Goal: Information Seeking & Learning: Find specific fact

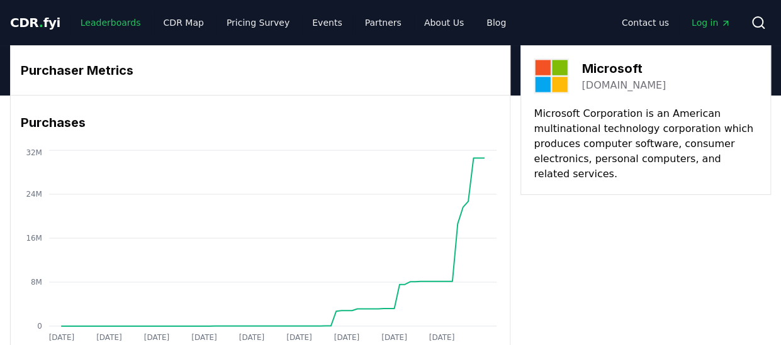
click at [106, 20] on link "Leaderboards" at bounding box center [110, 22] width 81 height 23
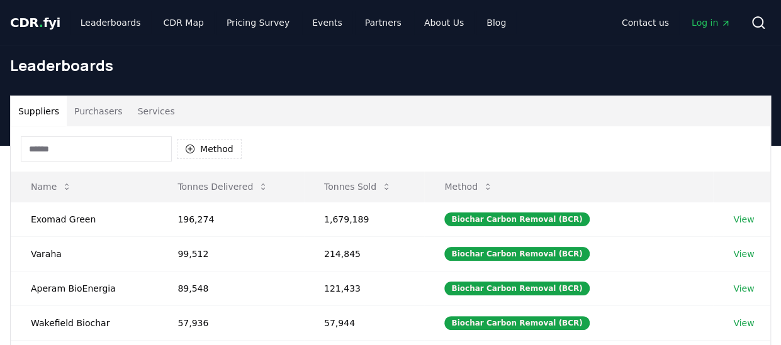
click at [88, 115] on button "Purchasers" at bounding box center [99, 111] width 64 height 30
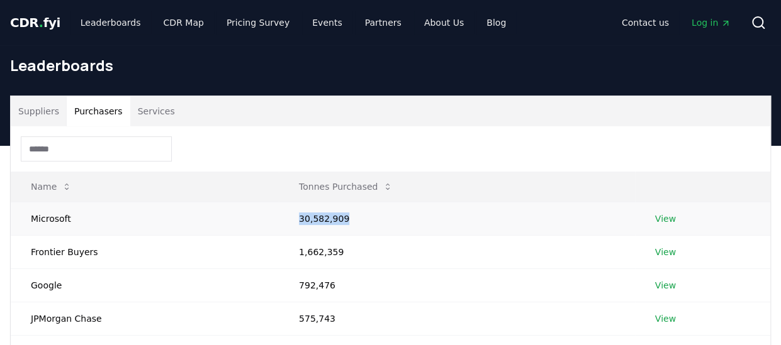
drag, startPoint x: 342, startPoint y: 218, endPoint x: 297, endPoint y: 219, distance: 44.7
click at [297, 219] on td "30,582,909" at bounding box center [457, 218] width 356 height 33
copy td "30,582,909"
drag, startPoint x: 333, startPoint y: 253, endPoint x: 293, endPoint y: 252, distance: 39.6
click at [293, 252] on td "1,662,359" at bounding box center [457, 251] width 356 height 33
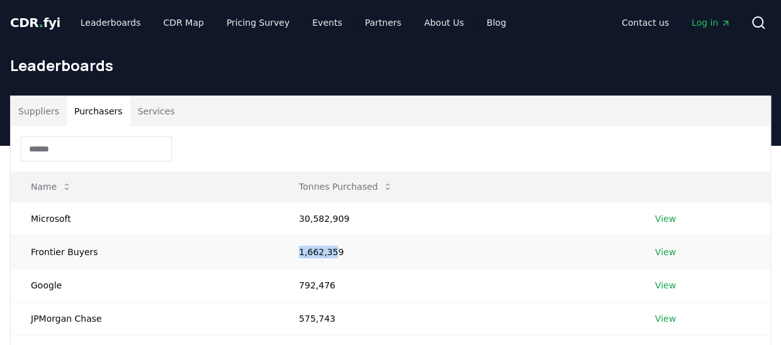
click at [296, 252] on td "1,662,359" at bounding box center [457, 251] width 356 height 33
click at [295, 248] on td "1,662,359" at bounding box center [457, 251] width 356 height 33
drag, startPoint x: 335, startPoint y: 248, endPoint x: 299, endPoint y: 252, distance: 35.4
click at [299, 252] on td "1,662,359" at bounding box center [457, 251] width 356 height 33
copy td "1,662,359"
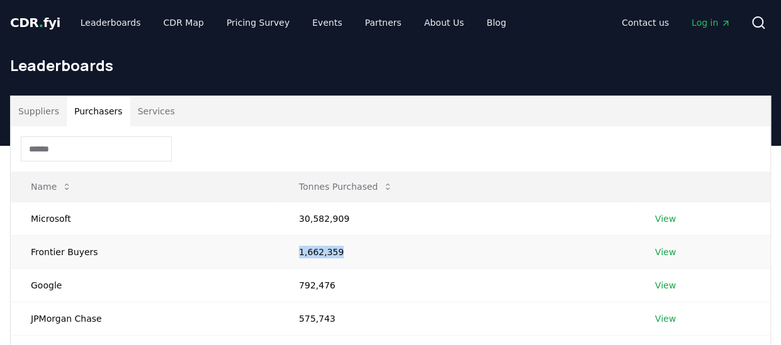
copy td "1,662,359"
drag, startPoint x: 297, startPoint y: 217, endPoint x: 341, endPoint y: 215, distance: 44.1
click at [341, 215] on td "30,582,909" at bounding box center [457, 218] width 356 height 33
drag, startPoint x: 341, startPoint y: 215, endPoint x: 328, endPoint y: 218, distance: 13.1
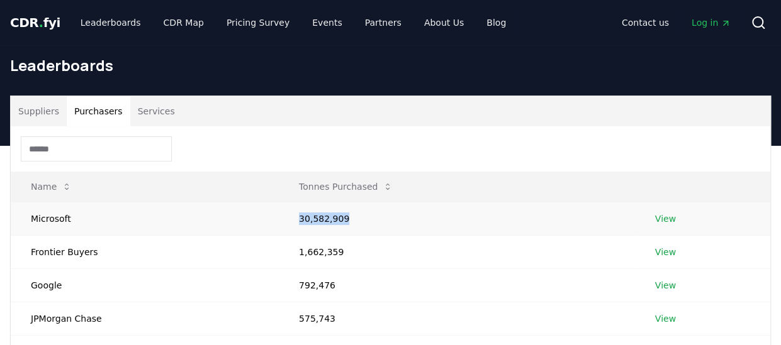
copy td "30,582,909"
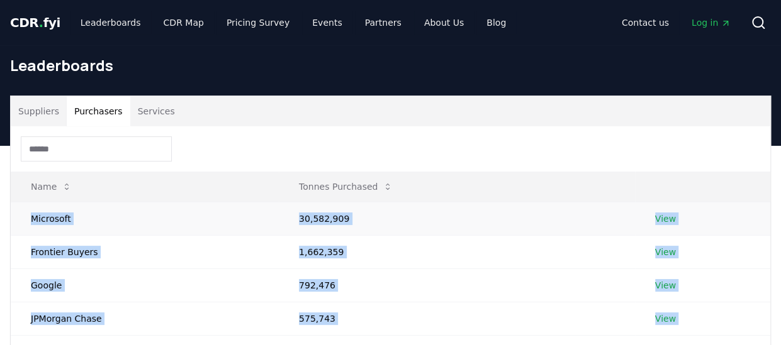
drag, startPoint x: 336, startPoint y: 267, endPoint x: 32, endPoint y: 223, distance: 306.9
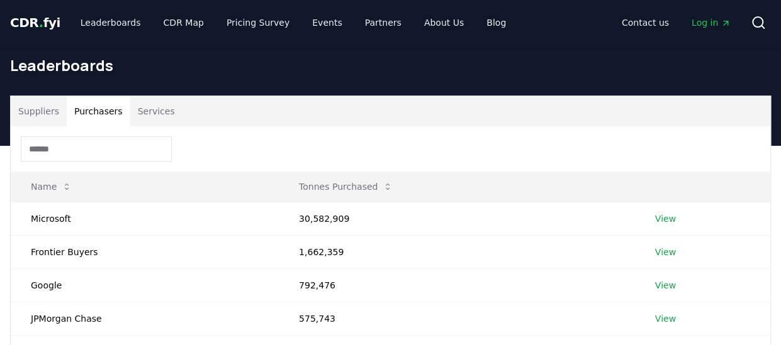
click at [404, 140] on div at bounding box center [390, 148] width 759 height 45
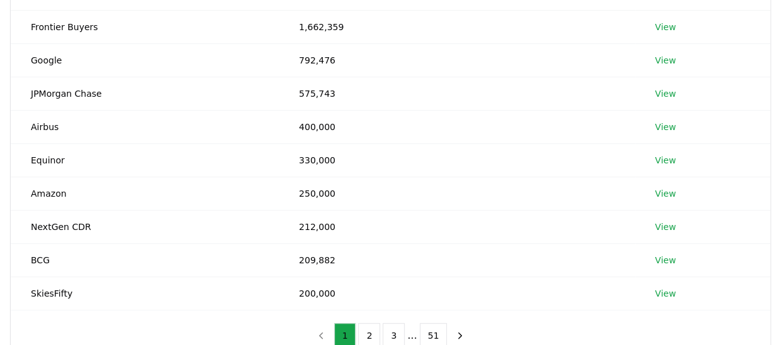
scroll to position [252, 0]
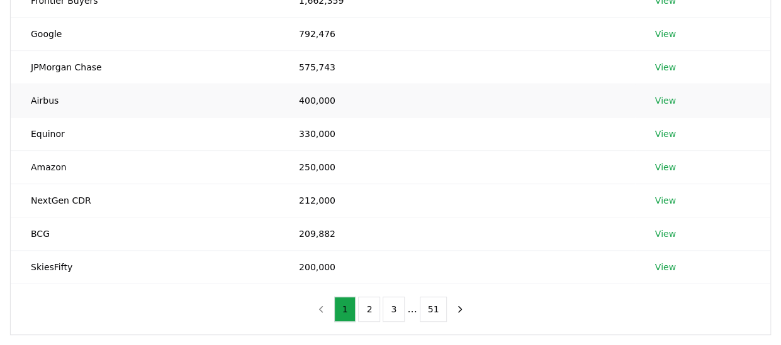
click at [65, 100] on td "Airbus" at bounding box center [145, 100] width 268 height 33
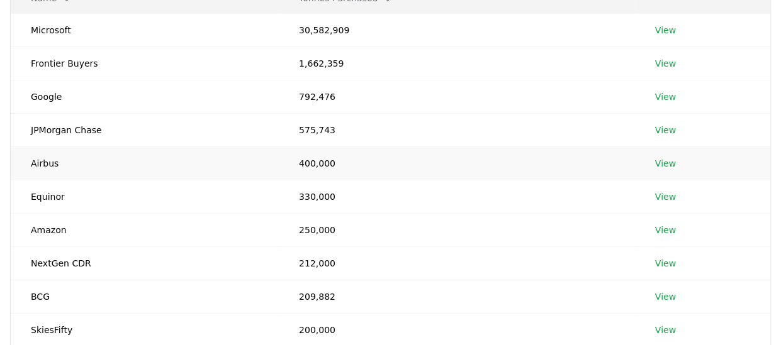
scroll to position [126, 0]
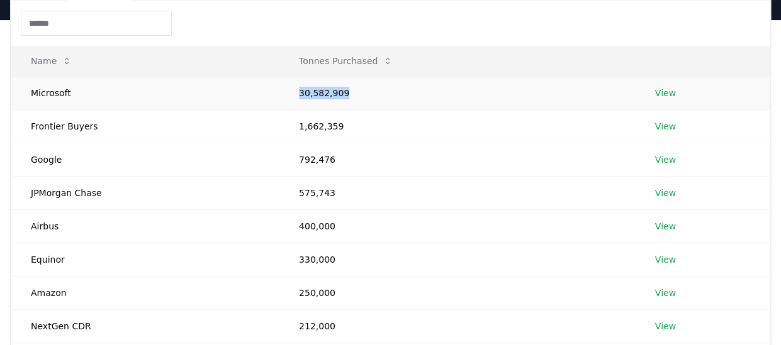
drag, startPoint x: 298, startPoint y: 87, endPoint x: 351, endPoint y: 92, distance: 53.1
click at [351, 92] on td "30,582,909" at bounding box center [457, 92] width 356 height 33
drag, startPoint x: 351, startPoint y: 92, endPoint x: 328, endPoint y: 95, distance: 22.8
copy td "30,582,909"
drag, startPoint x: 297, startPoint y: 126, endPoint x: 335, endPoint y: 128, distance: 37.8
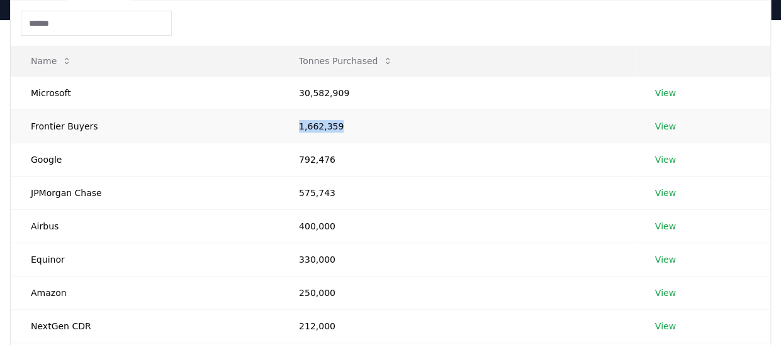
click at [335, 128] on td "1,662,359" at bounding box center [457, 125] width 356 height 33
copy td "1,662,359"
drag, startPoint x: 327, startPoint y: 159, endPoint x: 299, endPoint y: 157, distance: 27.7
click at [299, 157] on td "792,476" at bounding box center [457, 159] width 356 height 33
click at [297, 126] on td "1,662,359" at bounding box center [457, 125] width 356 height 33
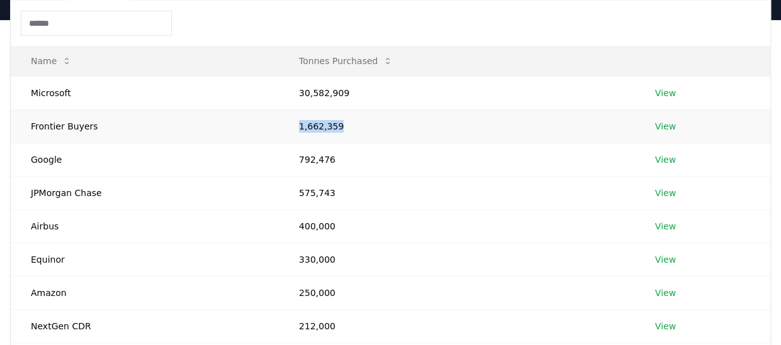
drag, startPoint x: 298, startPoint y: 121, endPoint x: 335, endPoint y: 127, distance: 37.5
click at [335, 127] on td "1,662,359" at bounding box center [457, 125] width 356 height 33
copy td "1,662,359"
drag, startPoint x: 298, startPoint y: 160, endPoint x: 332, endPoint y: 159, distance: 34.0
click at [332, 159] on td "792,476" at bounding box center [457, 159] width 356 height 33
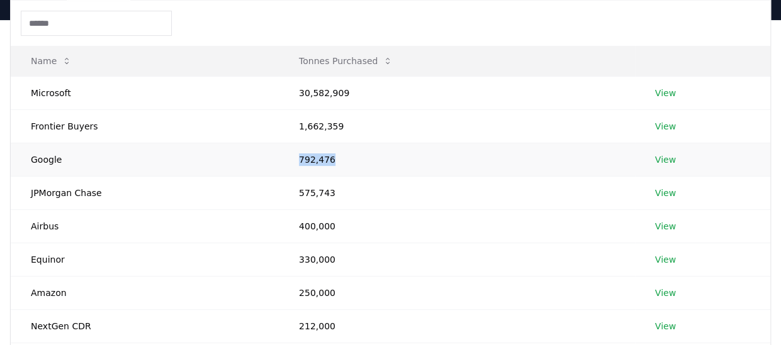
drag, startPoint x: 332, startPoint y: 159, endPoint x: 319, endPoint y: 159, distance: 13.2
copy td "792,476"
click at [297, 190] on td "575,743" at bounding box center [457, 192] width 356 height 33
drag, startPoint x: 298, startPoint y: 190, endPoint x: 346, endPoint y: 191, distance: 47.8
click at [346, 191] on td "575,743" at bounding box center [457, 192] width 356 height 33
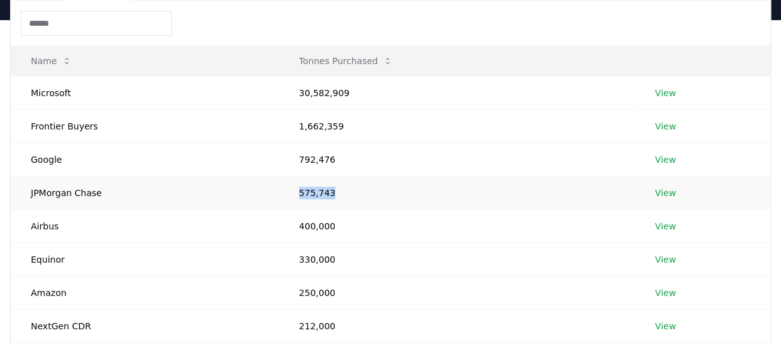
drag, startPoint x: 346, startPoint y: 191, endPoint x: 309, endPoint y: 189, distance: 37.1
copy td "575,743"
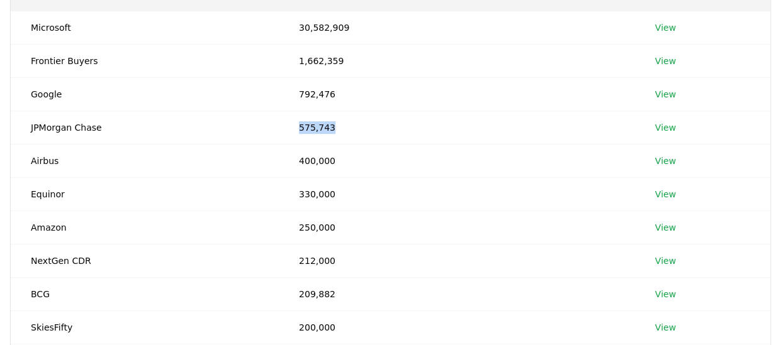
scroll to position [189, 0]
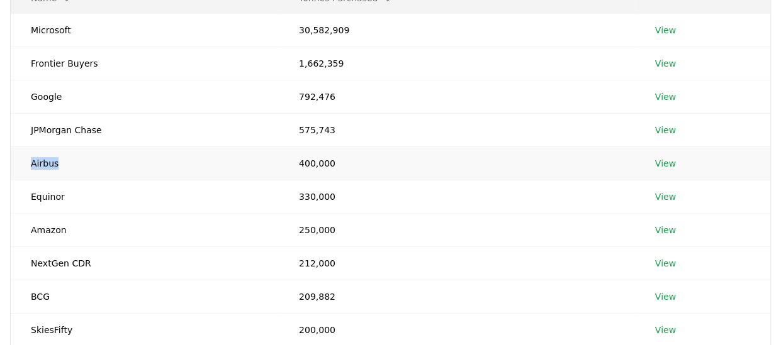
drag, startPoint x: 55, startPoint y: 162, endPoint x: 25, endPoint y: 162, distance: 30.8
click at [25, 162] on td "Airbus" at bounding box center [145, 163] width 268 height 33
drag, startPoint x: 25, startPoint y: 162, endPoint x: 33, endPoint y: 161, distance: 8.9
click at [293, 159] on td "400,000" at bounding box center [457, 163] width 356 height 33
drag, startPoint x: 298, startPoint y: 162, endPoint x: 342, endPoint y: 170, distance: 44.8
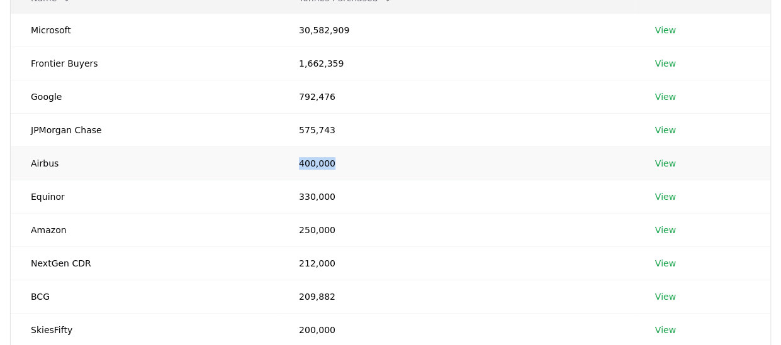
click at [342, 170] on td "400,000" at bounding box center [457, 163] width 356 height 33
drag, startPoint x: 342, startPoint y: 170, endPoint x: 311, endPoint y: 157, distance: 33.5
drag, startPoint x: 296, startPoint y: 194, endPoint x: 329, endPoint y: 196, distance: 33.4
click at [329, 196] on td "330,000" at bounding box center [457, 196] width 356 height 33
drag, startPoint x: 329, startPoint y: 196, endPoint x: 319, endPoint y: 196, distance: 10.1
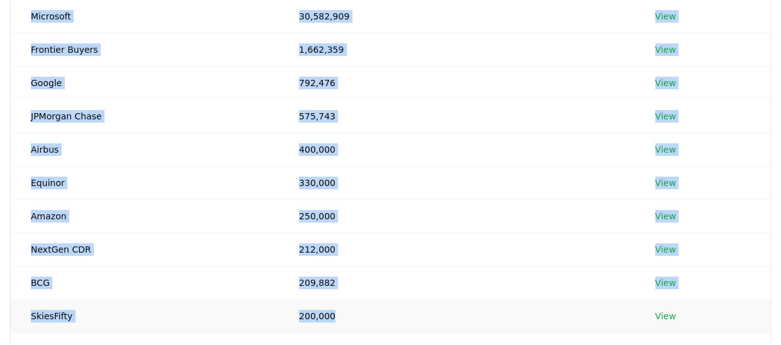
drag, startPoint x: 498, startPoint y: 345, endPoint x: 391, endPoint y: 329, distance: 107.5
click at [391, 329] on div "Name Tonnes Purchased Microsoft 30,582,909 View Frontier Buyers 1,662,359 View …" at bounding box center [390, 154] width 759 height 460
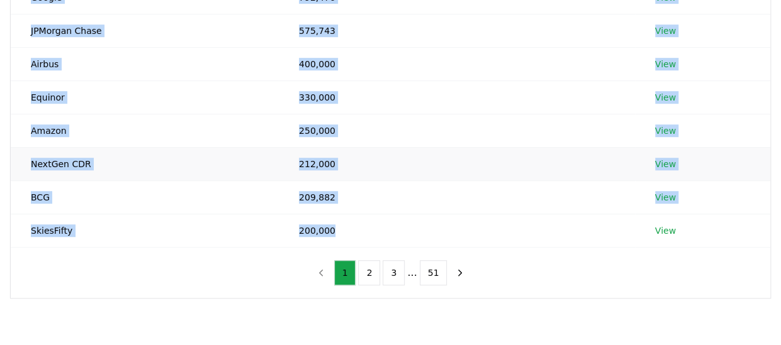
scroll to position [315, 0]
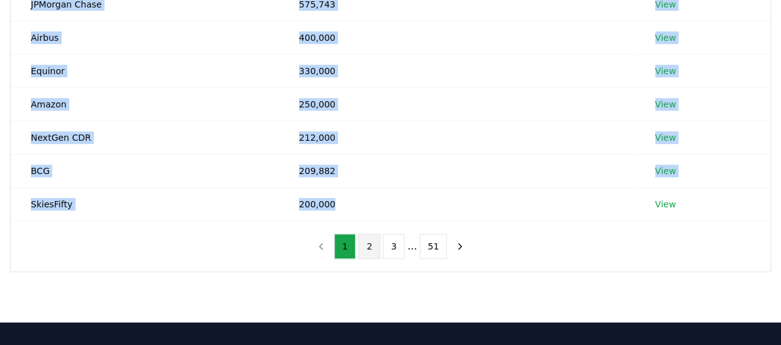
click at [372, 244] on button "2" at bounding box center [369, 246] width 22 height 25
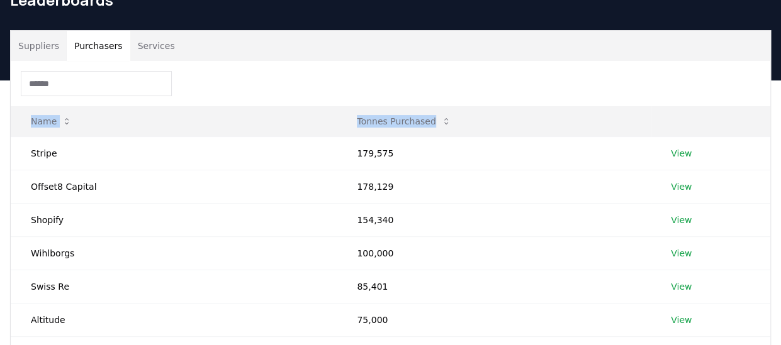
scroll to position [63, 0]
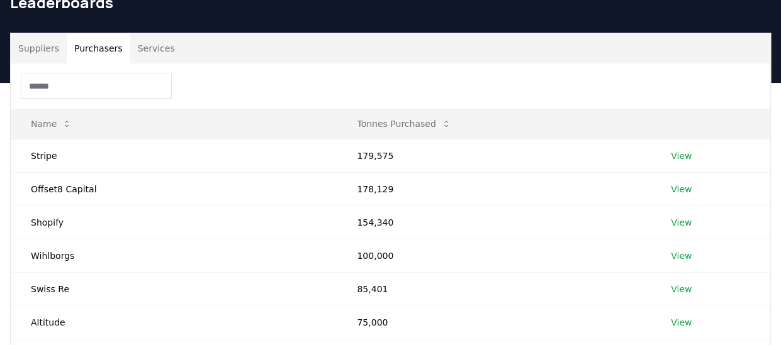
click at [238, 75] on div at bounding box center [390, 86] width 759 height 45
click at [60, 289] on td "Swiss Re" at bounding box center [174, 288] width 326 height 33
click at [380, 188] on td "178,129" at bounding box center [494, 188] width 314 height 33
drag, startPoint x: 381, startPoint y: 221, endPoint x: 327, endPoint y: 220, distance: 54.1
click at [327, 220] on tr "Shopify 154,340 View" at bounding box center [390, 222] width 759 height 33
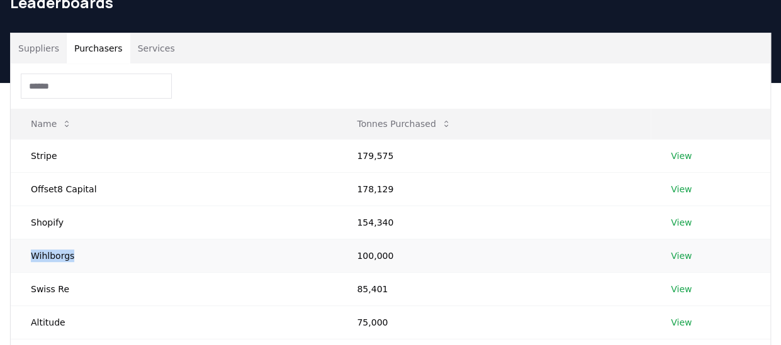
drag, startPoint x: 30, startPoint y: 255, endPoint x: 72, endPoint y: 257, distance: 42.2
click at [72, 257] on td "Wihlborgs" at bounding box center [174, 255] width 326 height 33
drag, startPoint x: 72, startPoint y: 257, endPoint x: 62, endPoint y: 257, distance: 10.1
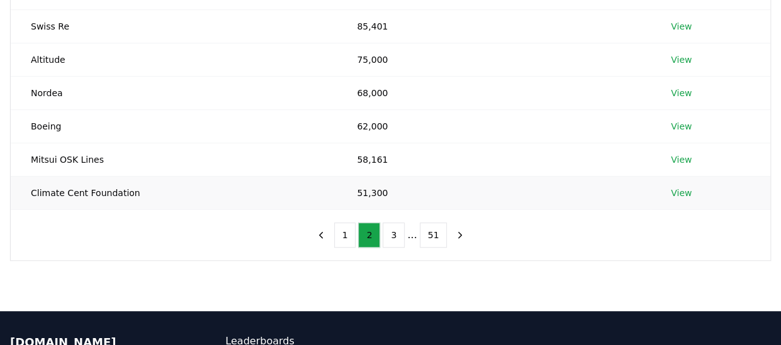
scroll to position [315, 0]
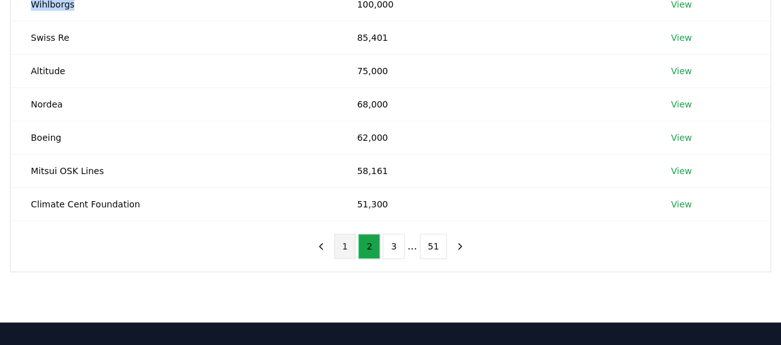
click at [348, 247] on button "1" at bounding box center [345, 246] width 22 height 25
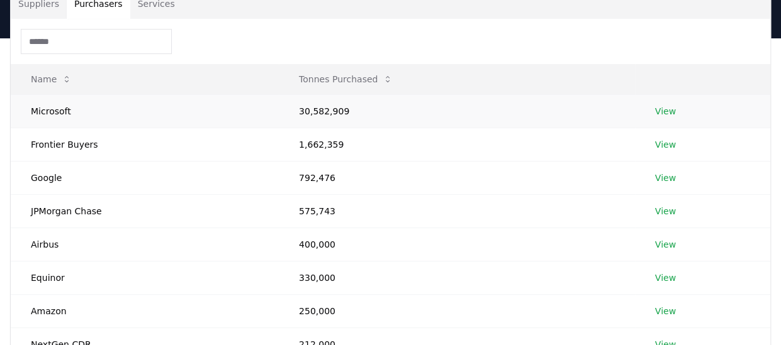
scroll to position [126, 0]
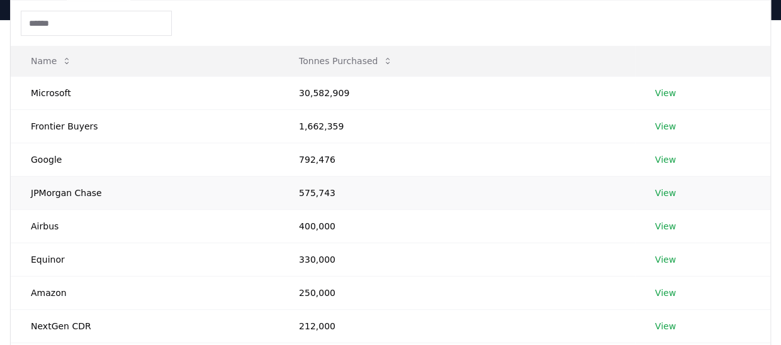
click at [318, 187] on td "575,743" at bounding box center [457, 192] width 356 height 33
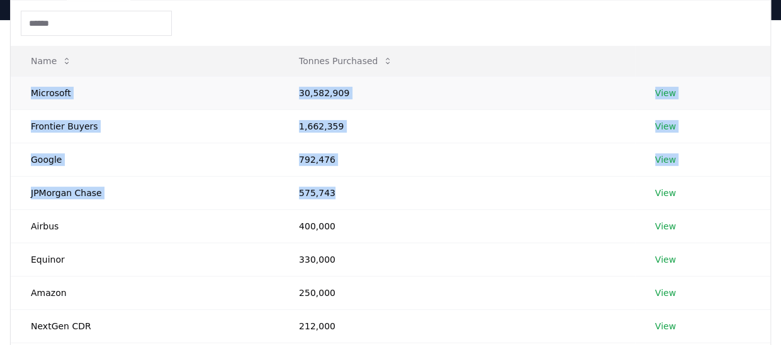
drag, startPoint x: 341, startPoint y: 193, endPoint x: 28, endPoint y: 91, distance: 328.9
click at [28, 91] on tbody "Microsoft 30,582,909 View Frontier Buyers 1,662,359 View Google 792,476 View JP…" at bounding box center [390, 242] width 759 height 333
click at [198, 172] on td "Google" at bounding box center [145, 159] width 268 height 33
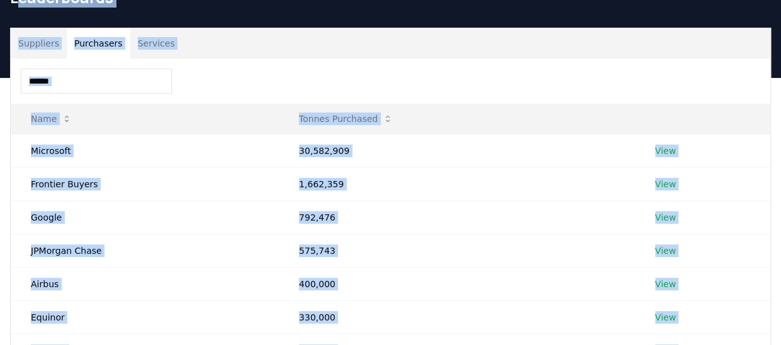
scroll to position [67, 0]
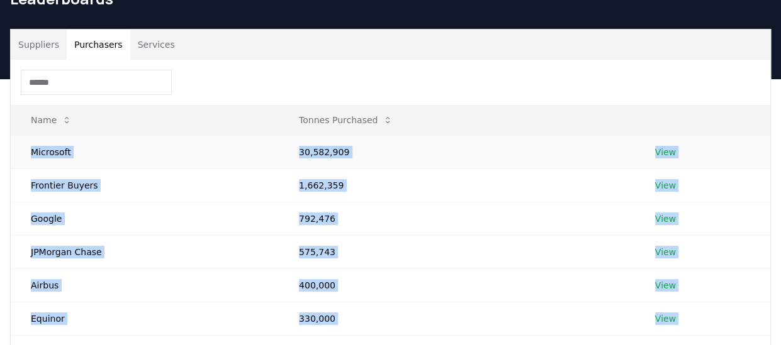
drag, startPoint x: 676, startPoint y: 135, endPoint x: 24, endPoint y: 151, distance: 651.9
click at [24, 151] on tbody "Microsoft 30,582,909 View Frontier Buyers 1,662,359 View Google 792,476 View JP…" at bounding box center [390, 301] width 759 height 333
drag, startPoint x: 24, startPoint y: 151, endPoint x: 35, endPoint y: 148, distance: 11.1
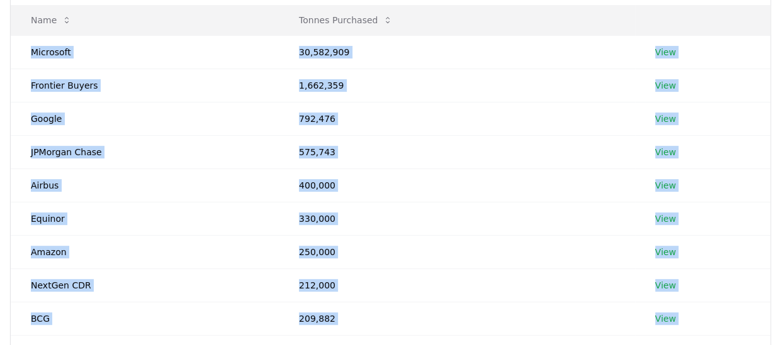
scroll to position [381, 0]
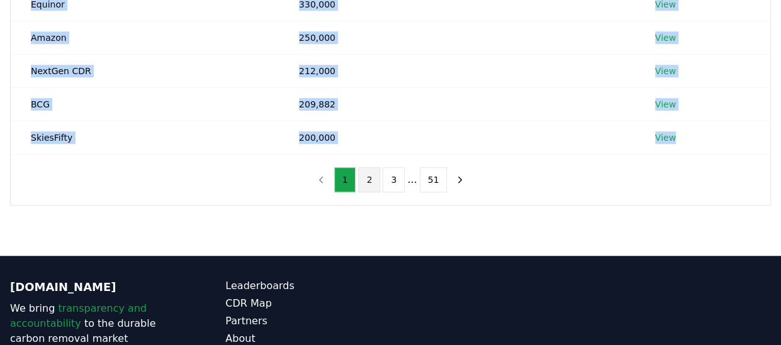
click at [368, 176] on button "2" at bounding box center [369, 179] width 22 height 25
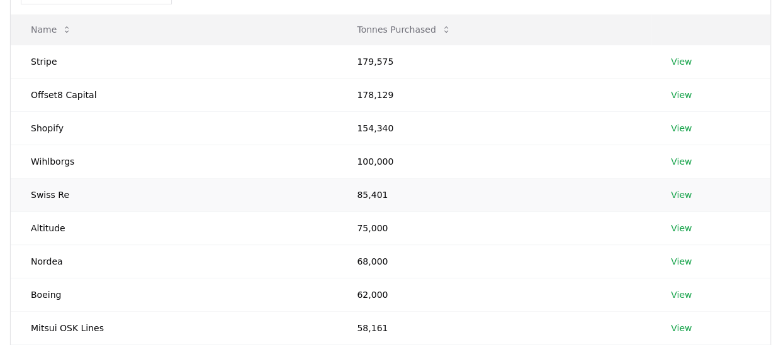
scroll to position [130, 0]
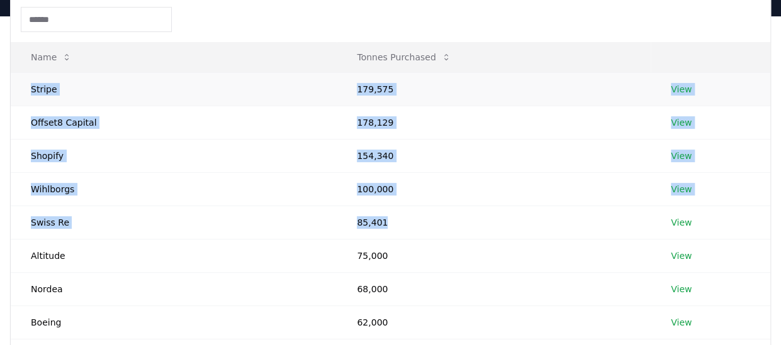
drag, startPoint x: 469, startPoint y: 233, endPoint x: 25, endPoint y: 81, distance: 468.7
click at [25, 81] on tbody "Stripe 179,575 View Offset8 Capital 178,129 View Shopify 154,340 View Wihlborgs…" at bounding box center [390, 238] width 759 height 333
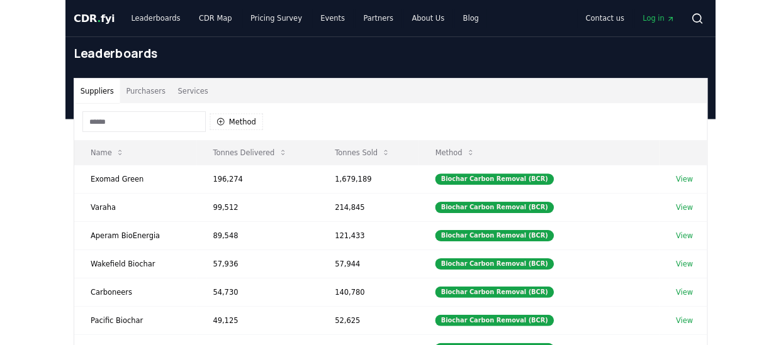
scroll to position [126, 0]
